Goal: Information Seeking & Learning: Learn about a topic

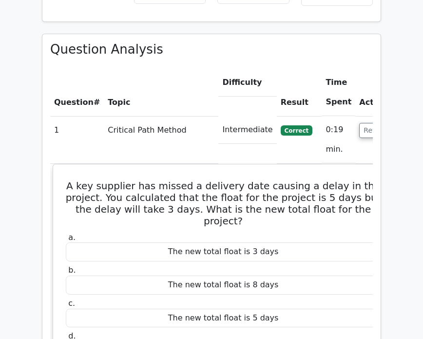
scroll to position [1397, 0]
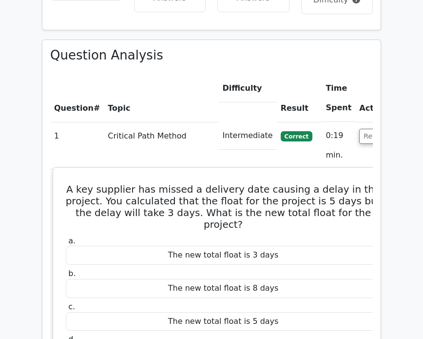
drag, startPoint x: 64, startPoint y: 150, endPoint x: 267, endPoint y: 317, distance: 262.7
copy div "A key supplier has missed a delivery date causing a delay in the project. You c…"
drag, startPoint x: 106, startPoint y: 204, endPoint x: 159, endPoint y: 186, distance: 56.1
click at [106, 236] on label "a. The new total float is 3 days" at bounding box center [223, 250] width 315 height 29
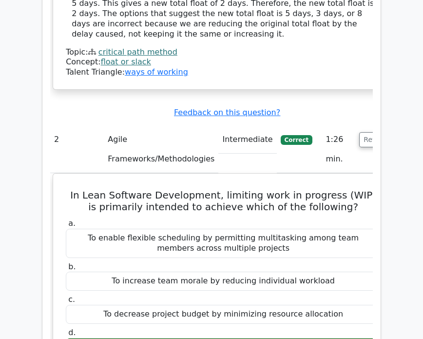
scroll to position [1846, 0]
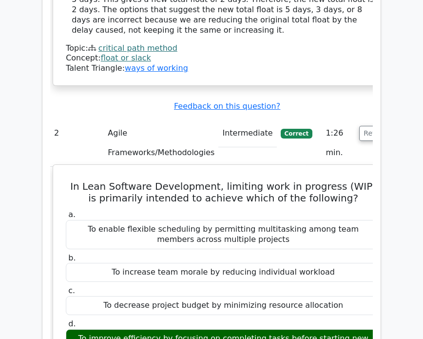
drag, startPoint x: 65, startPoint y: 148, endPoint x: 359, endPoint y: 296, distance: 328.7
click at [359, 296] on div "In Lean Software Development, limiting work in progress (WIP) is primarily inte…" at bounding box center [223, 340] width 332 height 343
copy div "In Lean Software Development, limiting work in progress (WIP) is primarily inte…"
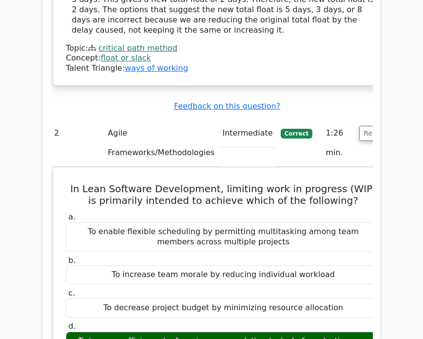
click at [68, 119] on td "2" at bounding box center [77, 142] width 54 height 47
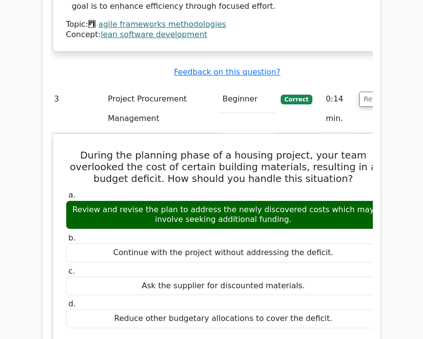
scroll to position [2314, 0]
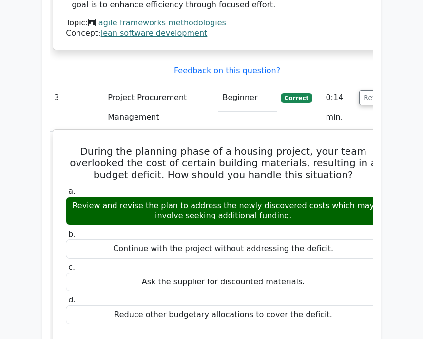
drag, startPoint x: 65, startPoint y: 89, endPoint x: 311, endPoint y: 255, distance: 296.6
click at [311, 255] on div "During the planning phase of a housing project, your team overlooked the cost o…" at bounding box center [223, 331] width 332 height 395
copy div "During the planning phase of a housing project, your team overlooked the cost o…"
click at [353, 196] on div "Review and revise the plan to address the newly discovered costs which may invo…" at bounding box center [223, 210] width 315 height 29
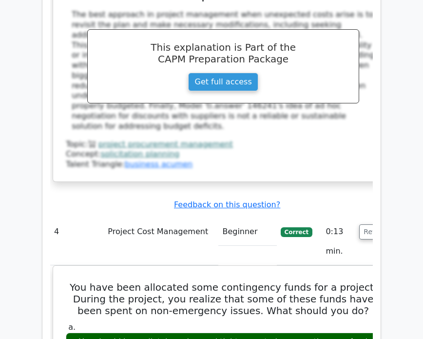
scroll to position [2723, 0]
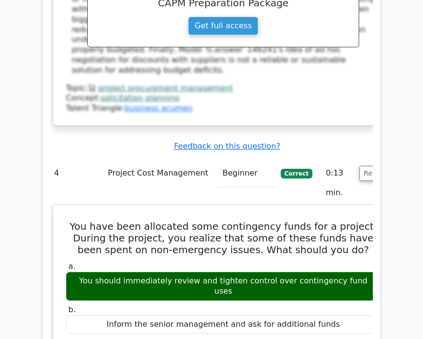
drag, startPoint x: 70, startPoint y: 148, endPoint x: 314, endPoint y: 310, distance: 292.8
copy div "You have been allocated some contingency funds for a project. During the projec…"
click at [108, 220] on h5 "You have been allocated some contingency funds for a project. During the projec…" at bounding box center [223, 237] width 317 height 35
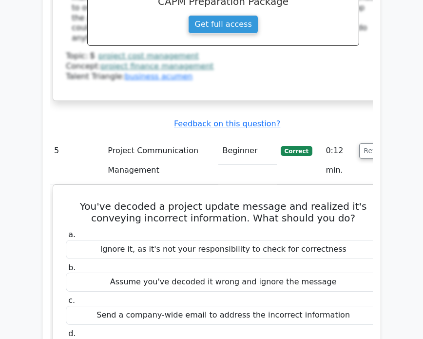
scroll to position [3230, 0]
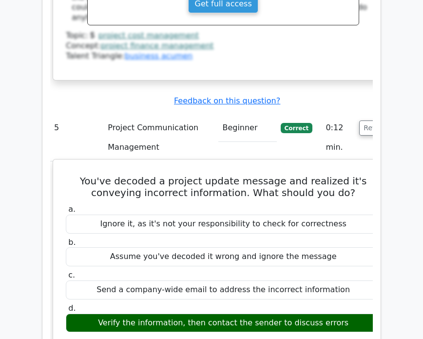
drag, startPoint x: 76, startPoint y: 97, endPoint x: 333, endPoint y: 245, distance: 296.5
copy div "You've decoded a project update message and realized it's conveying incorrect i…"
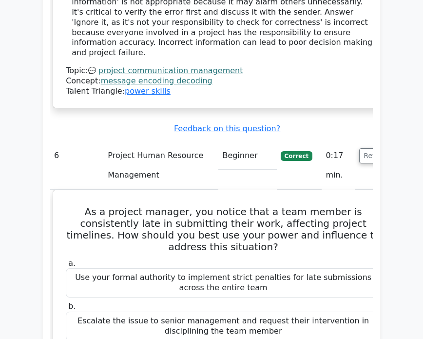
scroll to position [3679, 0]
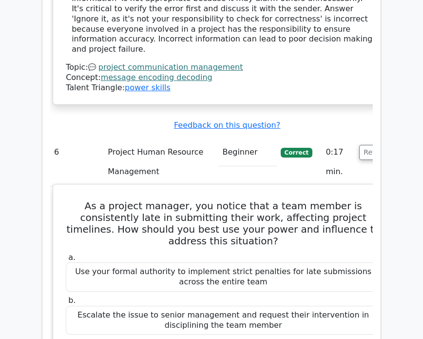
drag, startPoint x: 71, startPoint y: 110, endPoint x: 287, endPoint y: 316, distance: 298.6
copy div "As a project manager, you notice that a team member is consistently late in sub…"
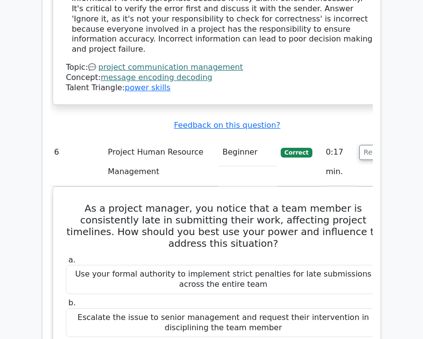
click at [60, 138] on td "6" at bounding box center [77, 161] width 54 height 47
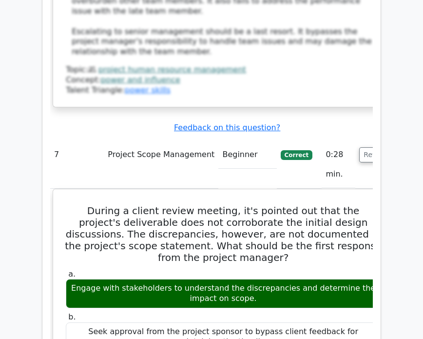
scroll to position [4381, 0]
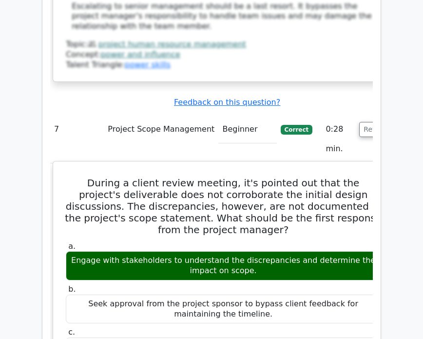
drag, startPoint x: 60, startPoint y: 79, endPoint x: 270, endPoint y: 300, distance: 304.1
copy div "During a client review meeting, it's pointed out that the project's deliverable…"
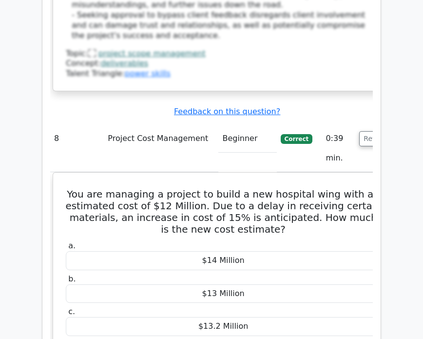
scroll to position [4985, 0]
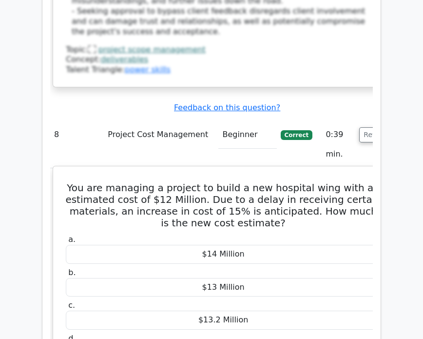
drag, startPoint x: 70, startPoint y: 83, endPoint x: 279, endPoint y: 252, distance: 269.3
copy div "You are managing a project to build a new hospital wing with an estimated cost …"
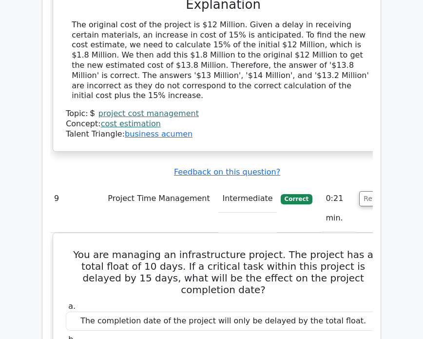
scroll to position [5375, 0]
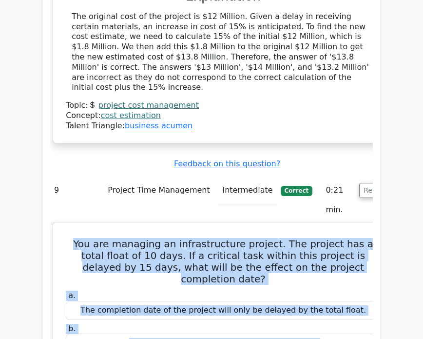
drag, startPoint x: 62, startPoint y: 120, endPoint x: 246, endPoint y: 293, distance: 252.7
copy div "You are managing an infrastructure project. The project has a total float of 10…"
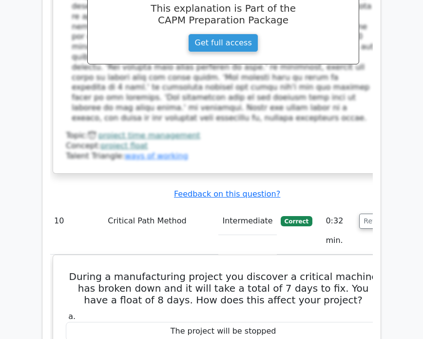
scroll to position [5882, 0]
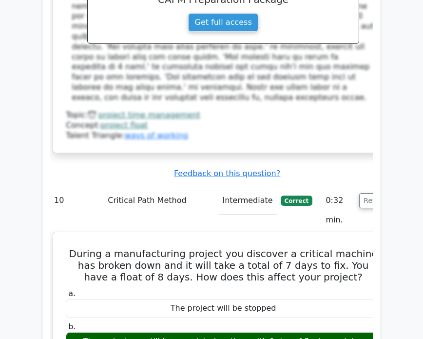
drag, startPoint x: 56, startPoint y: 116, endPoint x: 291, endPoint y: 263, distance: 276.8
copy div "During a manufacturing project you discover a critical machine has broken down …"
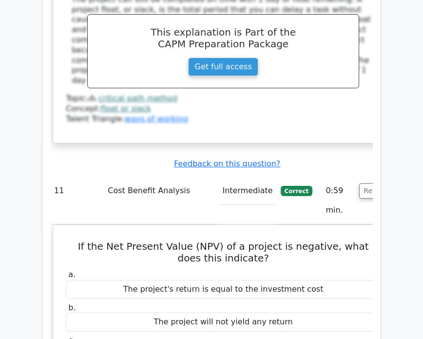
scroll to position [6369, 0]
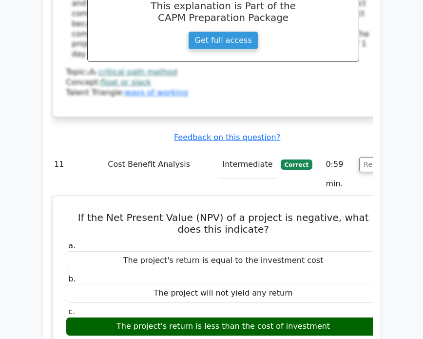
drag, startPoint x: 67, startPoint y: 76, endPoint x: 327, endPoint y: 221, distance: 297.2
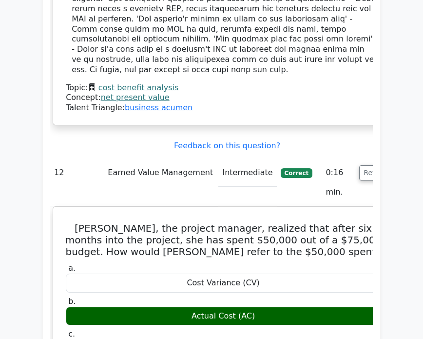
scroll to position [6837, 0]
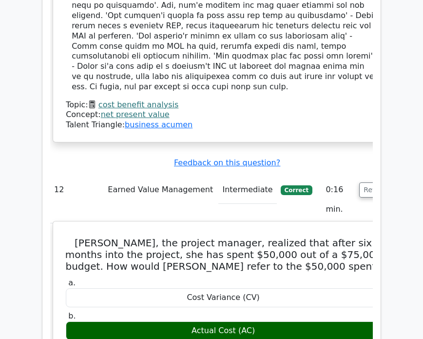
drag, startPoint x: 64, startPoint y: 77, endPoint x: 283, endPoint y: 238, distance: 272.6
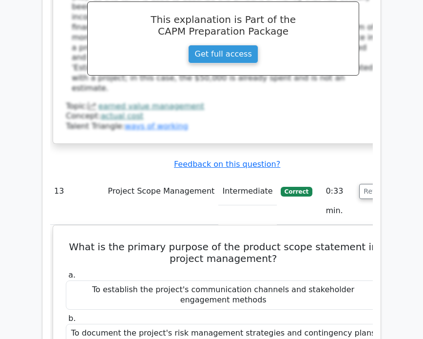
scroll to position [7305, 0]
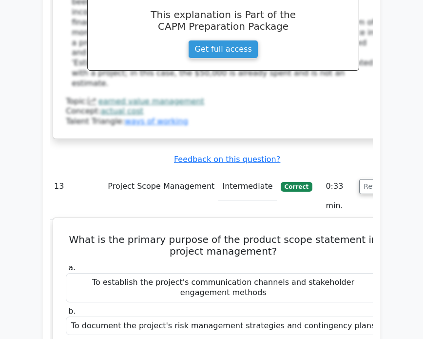
drag, startPoint x: 60, startPoint y: 60, endPoint x: 314, endPoint y: 216, distance: 298.0
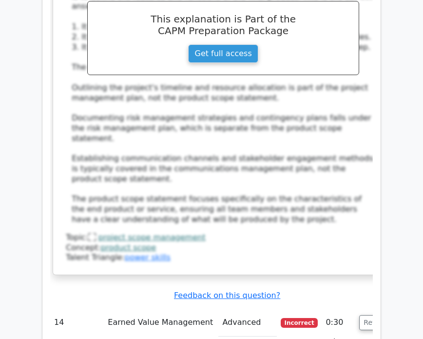
scroll to position [7871, 0]
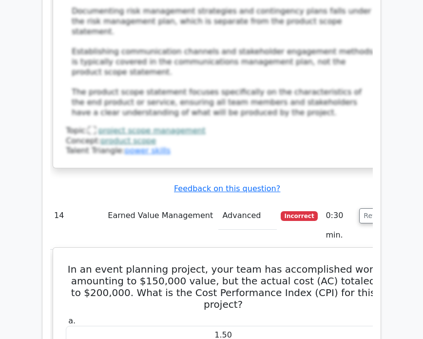
drag, startPoint x: 66, startPoint y: 88, endPoint x: 269, endPoint y: 252, distance: 260.3
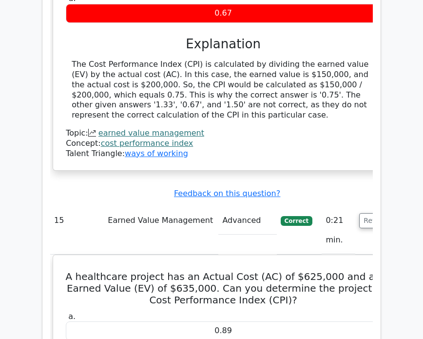
scroll to position [8300, 0]
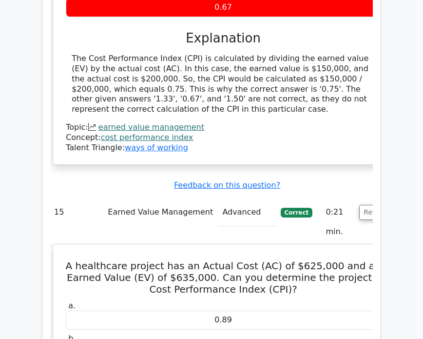
drag, startPoint x: 57, startPoint y: 70, endPoint x: 260, endPoint y: 238, distance: 263.5
click at [68, 260] on h5 "A healthcare project has an Actual Cost (AC) of $625,000 and an Earned Value (E…" at bounding box center [223, 277] width 317 height 35
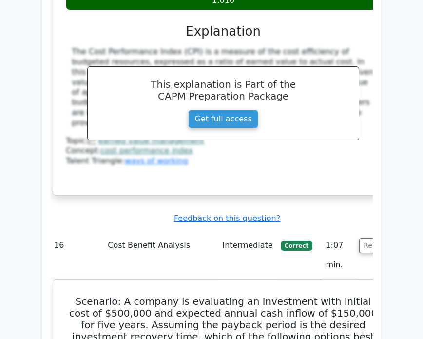
scroll to position [8748, 0]
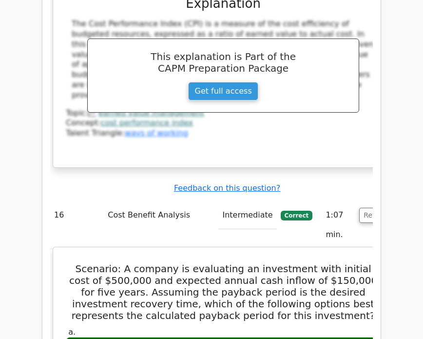
drag, startPoint x: 59, startPoint y: 76, endPoint x: 245, endPoint y: 263, distance: 263.3
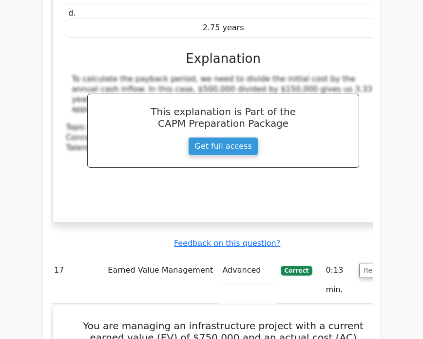
scroll to position [9177, 0]
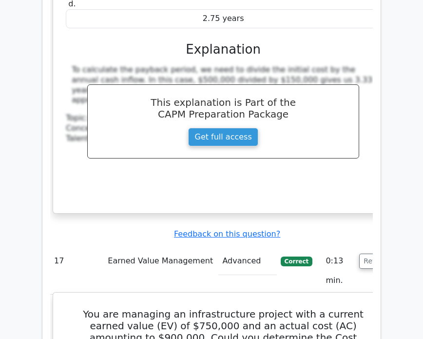
drag, startPoint x: 65, startPoint y: 120, endPoint x: 236, endPoint y: 295, distance: 244.4
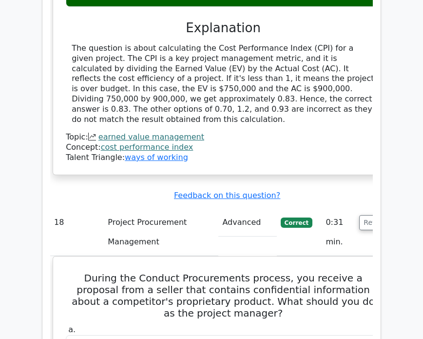
scroll to position [9665, 0]
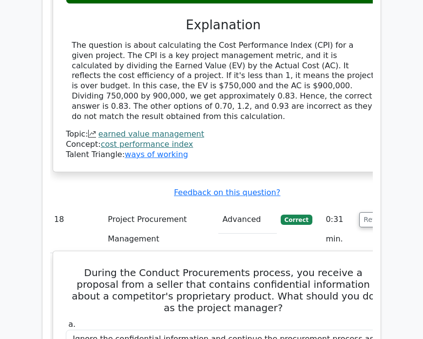
drag, startPoint x: 64, startPoint y: 76, endPoint x: 273, endPoint y: 285, distance: 295.4
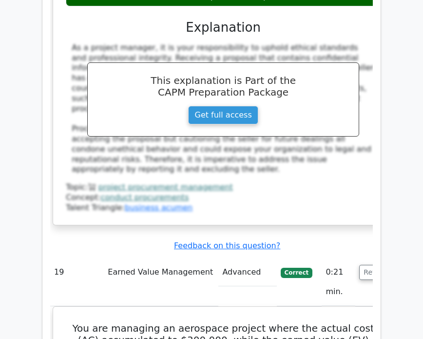
scroll to position [10152, 0]
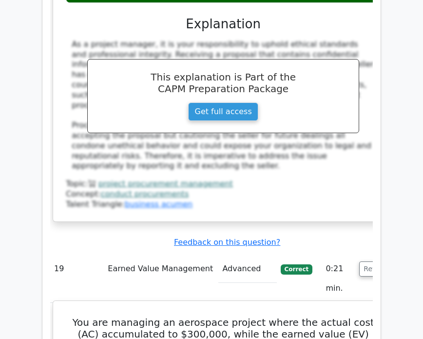
drag, startPoint x: 64, startPoint y: 120, endPoint x: 260, endPoint y: 271, distance: 246.9
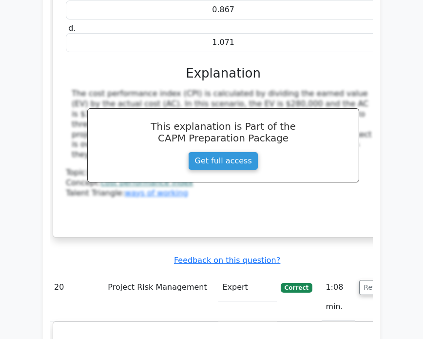
scroll to position [10600, 0]
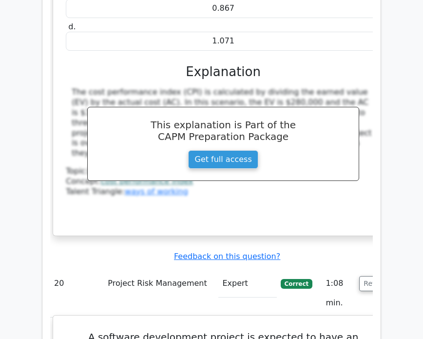
drag, startPoint x: 62, startPoint y: 121, endPoint x: 274, endPoint y: 288, distance: 270.4
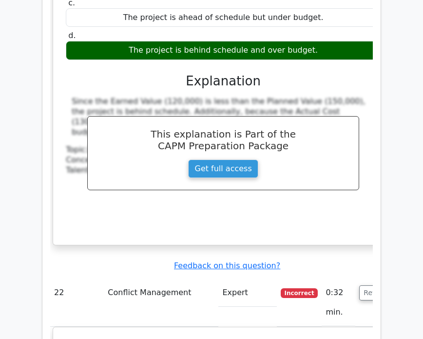
scroll to position [11517, 0]
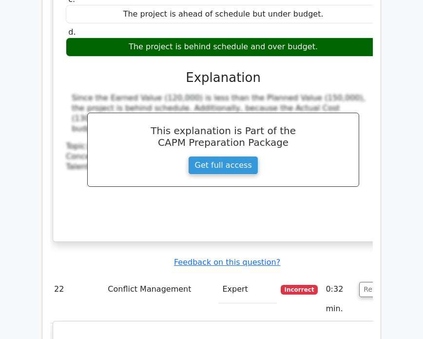
drag, startPoint x: 65, startPoint y: 113, endPoint x: 286, endPoint y: 281, distance: 277.2
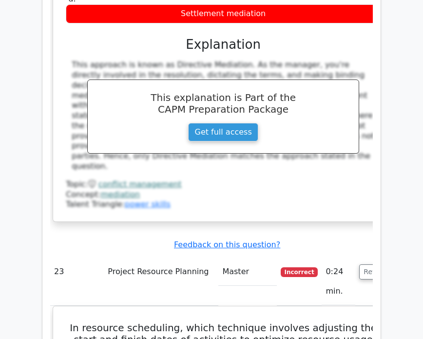
scroll to position [12024, 0]
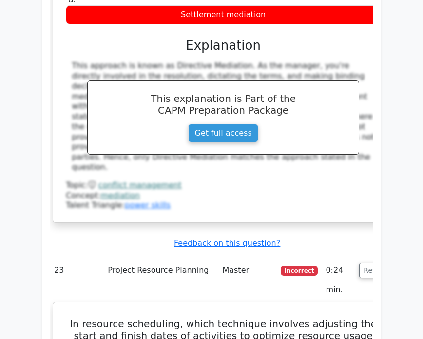
drag, startPoint x: 59, startPoint y: 71, endPoint x: 278, endPoint y: 238, distance: 274.7
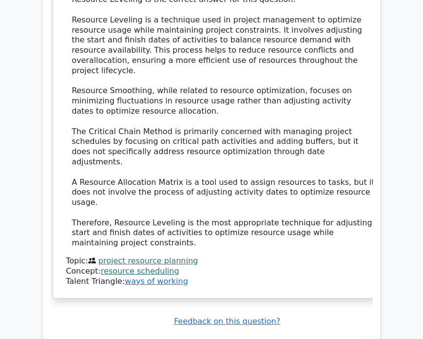
scroll to position [12570, 0]
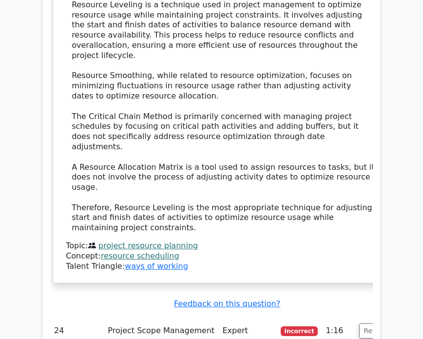
drag, startPoint x: 64, startPoint y: 103, endPoint x: 323, endPoint y: 277, distance: 311.9
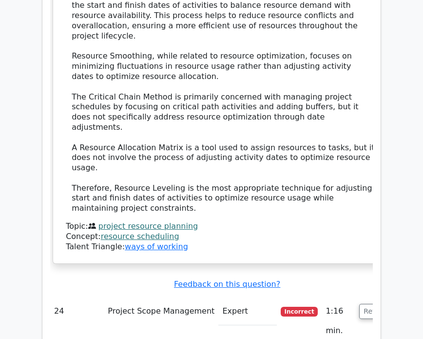
scroll to position [12667, 0]
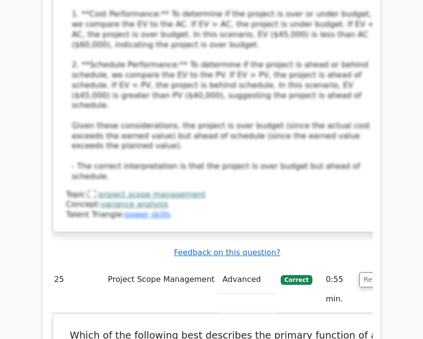
scroll to position [13272, 0]
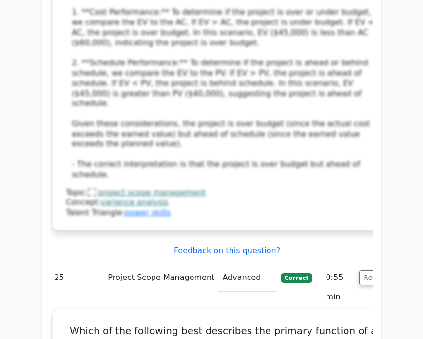
drag, startPoint x: 66, startPoint y: 27, endPoint x: 283, endPoint y: 225, distance: 293.7
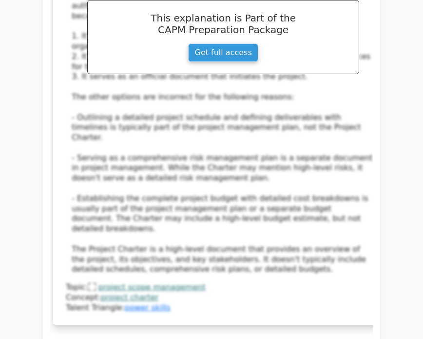
scroll to position [13857, 0]
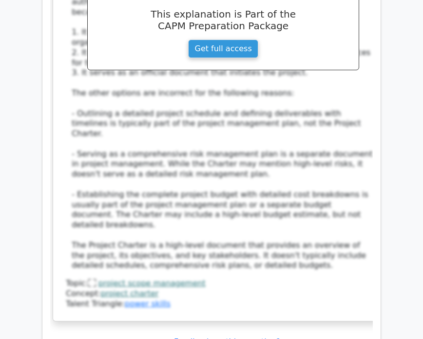
drag, startPoint x: 60, startPoint y: 86, endPoint x: 296, endPoint y: 246, distance: 285.0
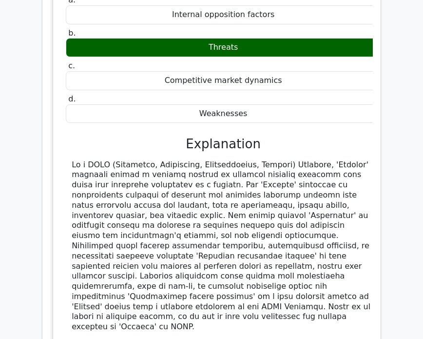
scroll to position [14324, 0]
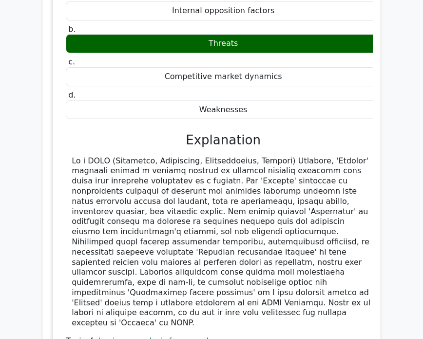
drag, startPoint x: 78, startPoint y: 110, endPoint x: 331, endPoint y: 288, distance: 309.6
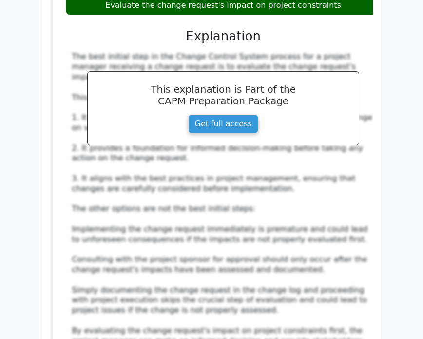
scroll to position [14987, 0]
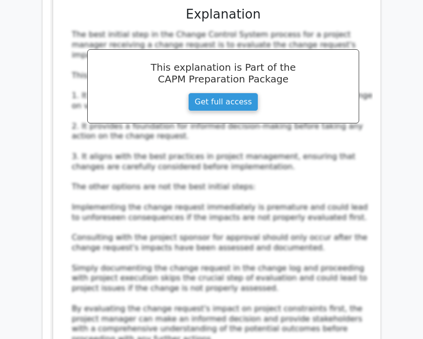
drag, startPoint x: 66, startPoint y: 140, endPoint x: 247, endPoint y: 300, distance: 241.4
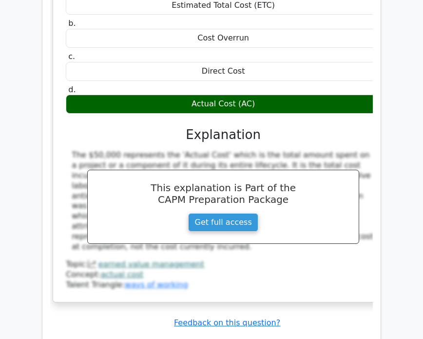
scroll to position [15549, 0]
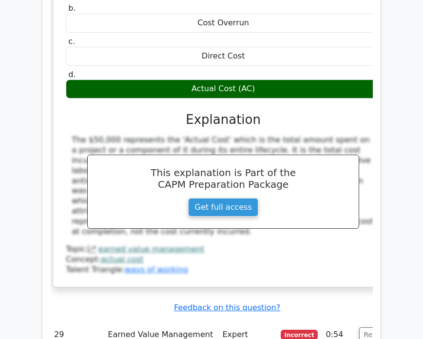
drag, startPoint x: 68, startPoint y: 138, endPoint x: 335, endPoint y: 200, distance: 273.8
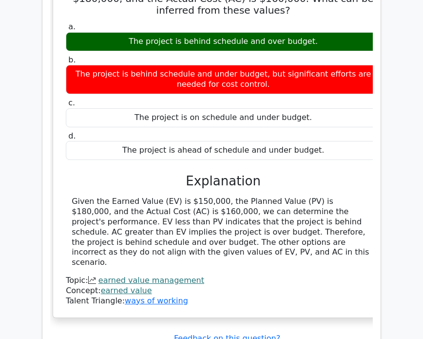
scroll to position [15978, 0]
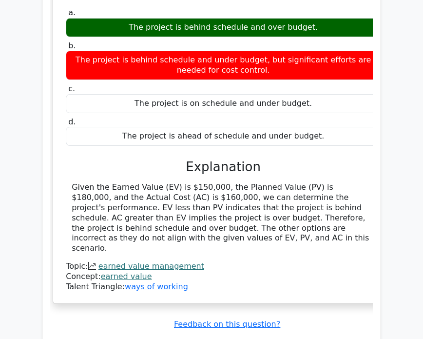
drag, startPoint x: 70, startPoint y: 29, endPoint x: 318, endPoint y: 196, distance: 298.9
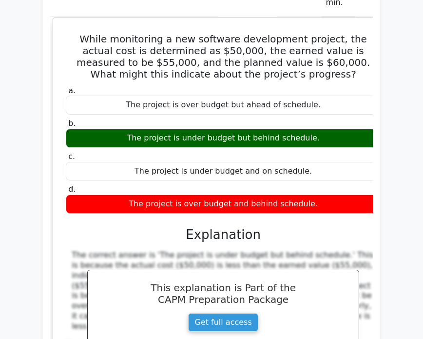
scroll to position [16368, 0]
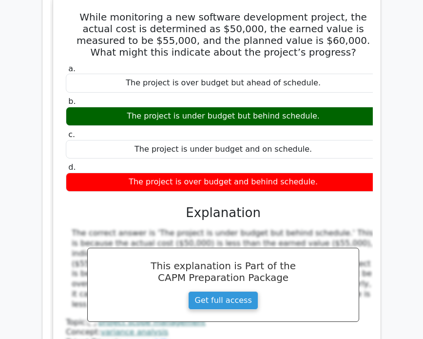
drag, startPoint x: 59, startPoint y: 107, endPoint x: 267, endPoint y: 303, distance: 285.5
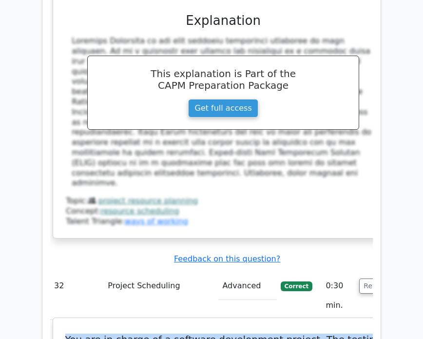
scroll to position [17078, 0]
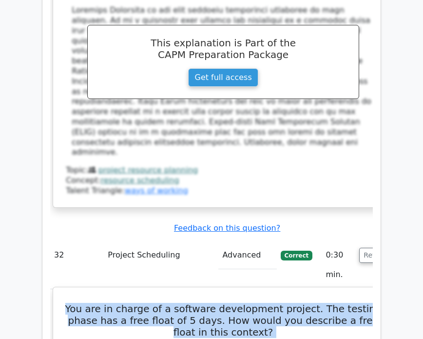
drag, startPoint x: 68, startPoint y: 155, endPoint x: 334, endPoint y: 71, distance: 279.5
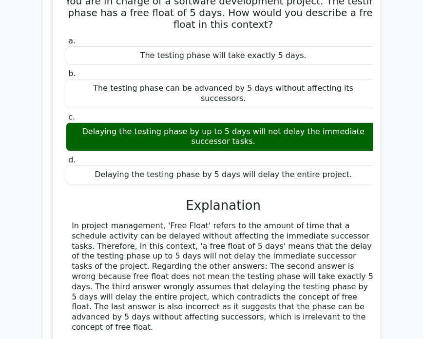
scroll to position [17389, 0]
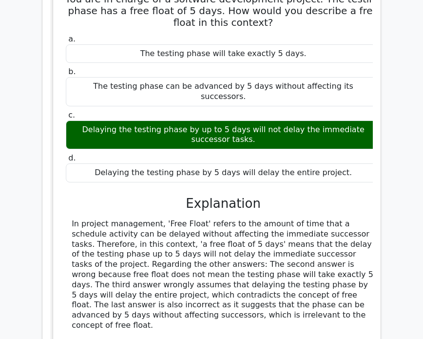
drag, startPoint x: 61, startPoint y: 74, endPoint x: 284, endPoint y: 234, distance: 274.8
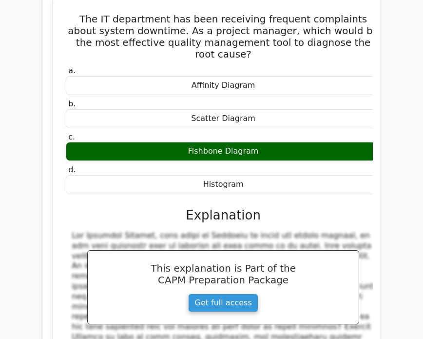
scroll to position [17857, 0]
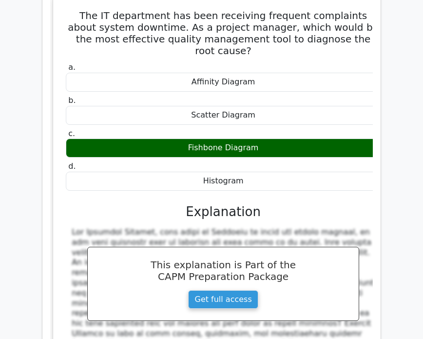
drag, startPoint x: 65, startPoint y: 122, endPoint x: 248, endPoint y: 308, distance: 260.2
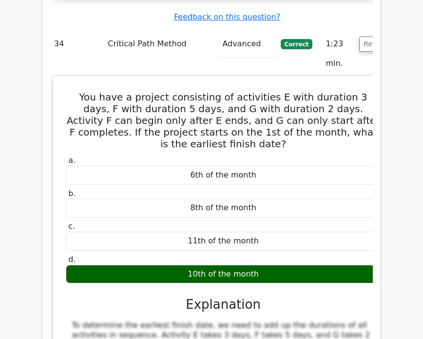
scroll to position [18325, 0]
